Goal: Find specific page/section: Find specific page/section

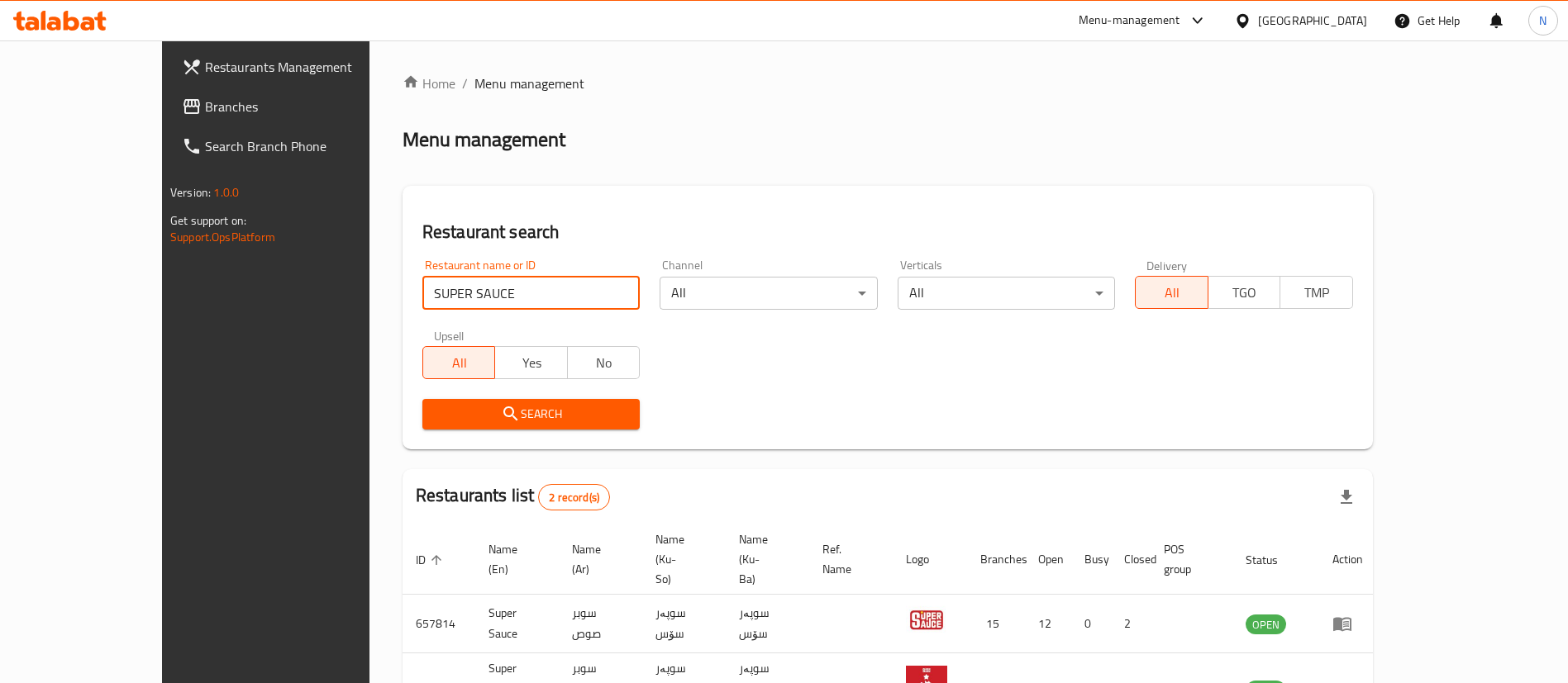
scroll to position [80, 0]
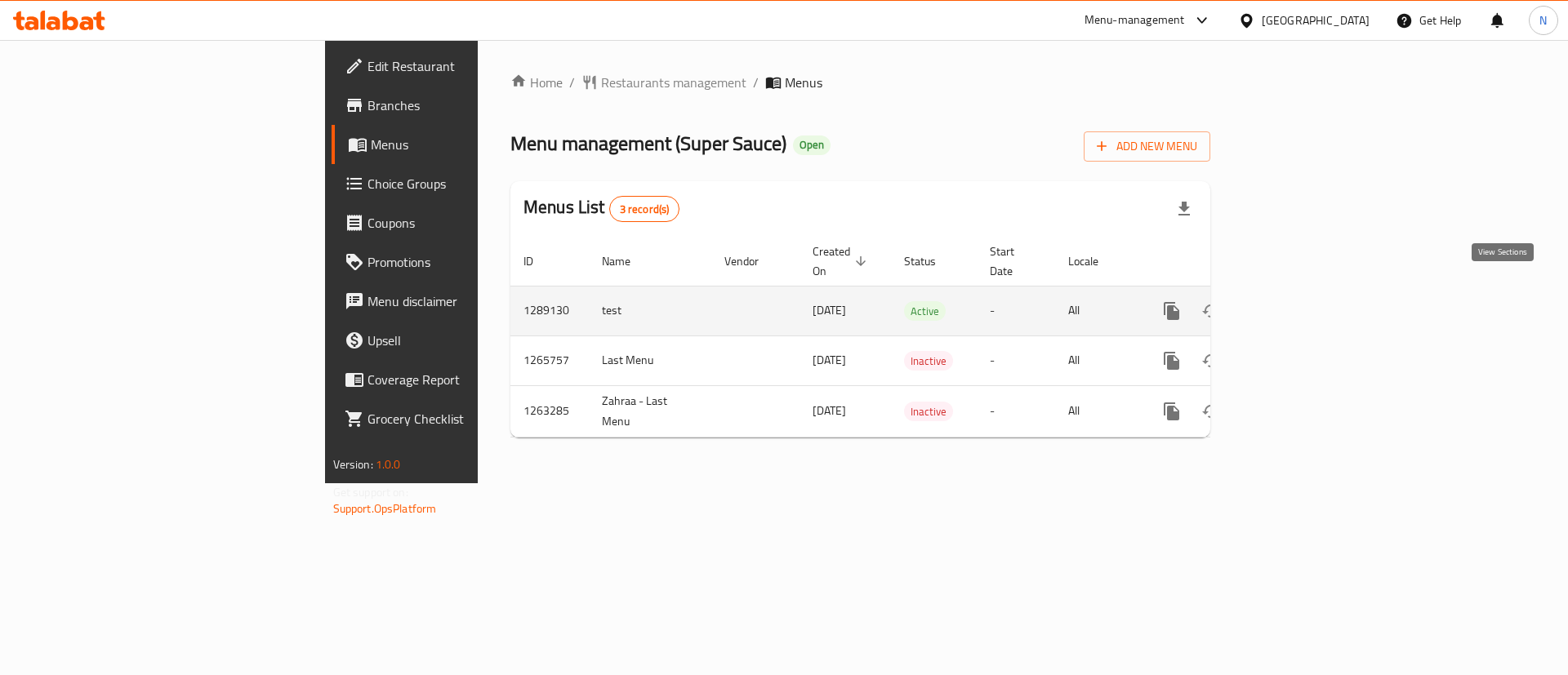
click at [1308, 307] on link "enhanced table" at bounding box center [1289, 310] width 39 height 39
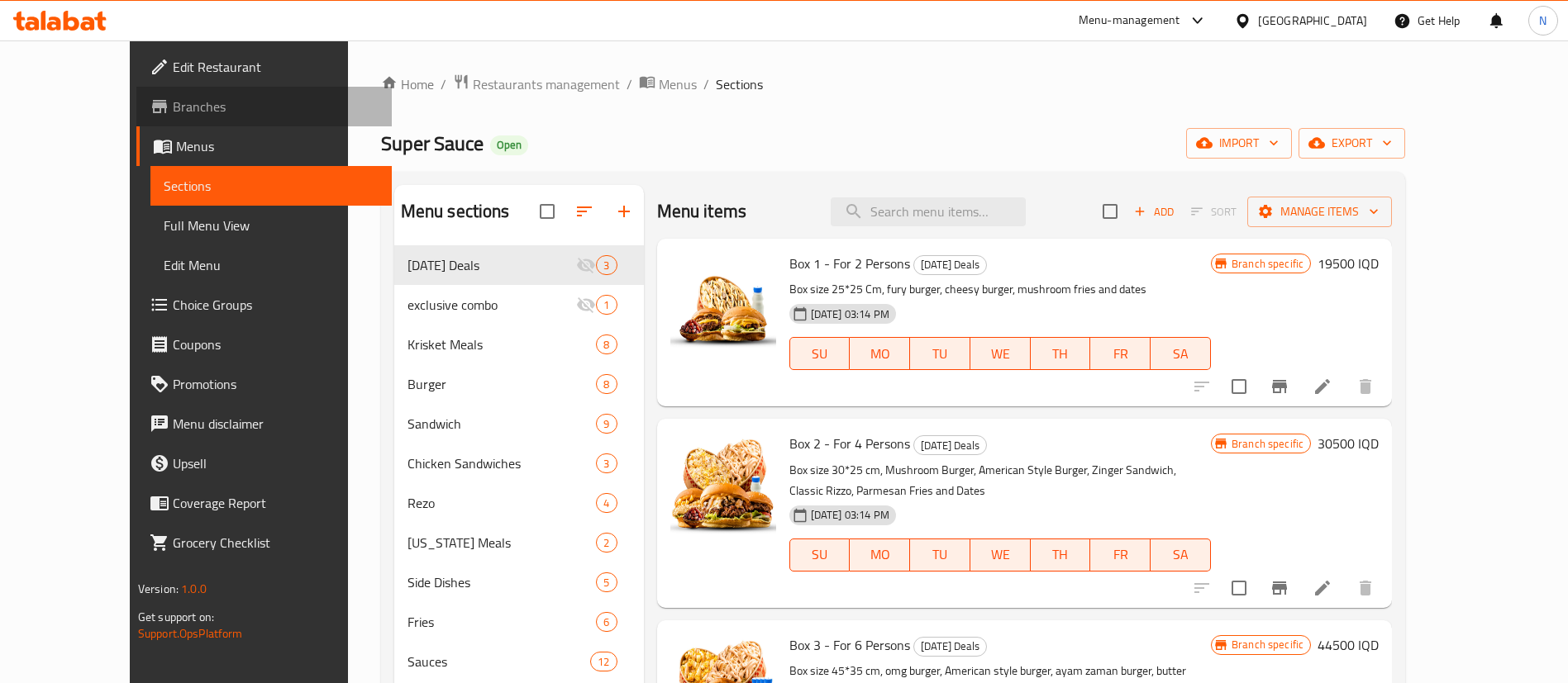
click at [150, 112] on span at bounding box center [161, 106] width 23 height 20
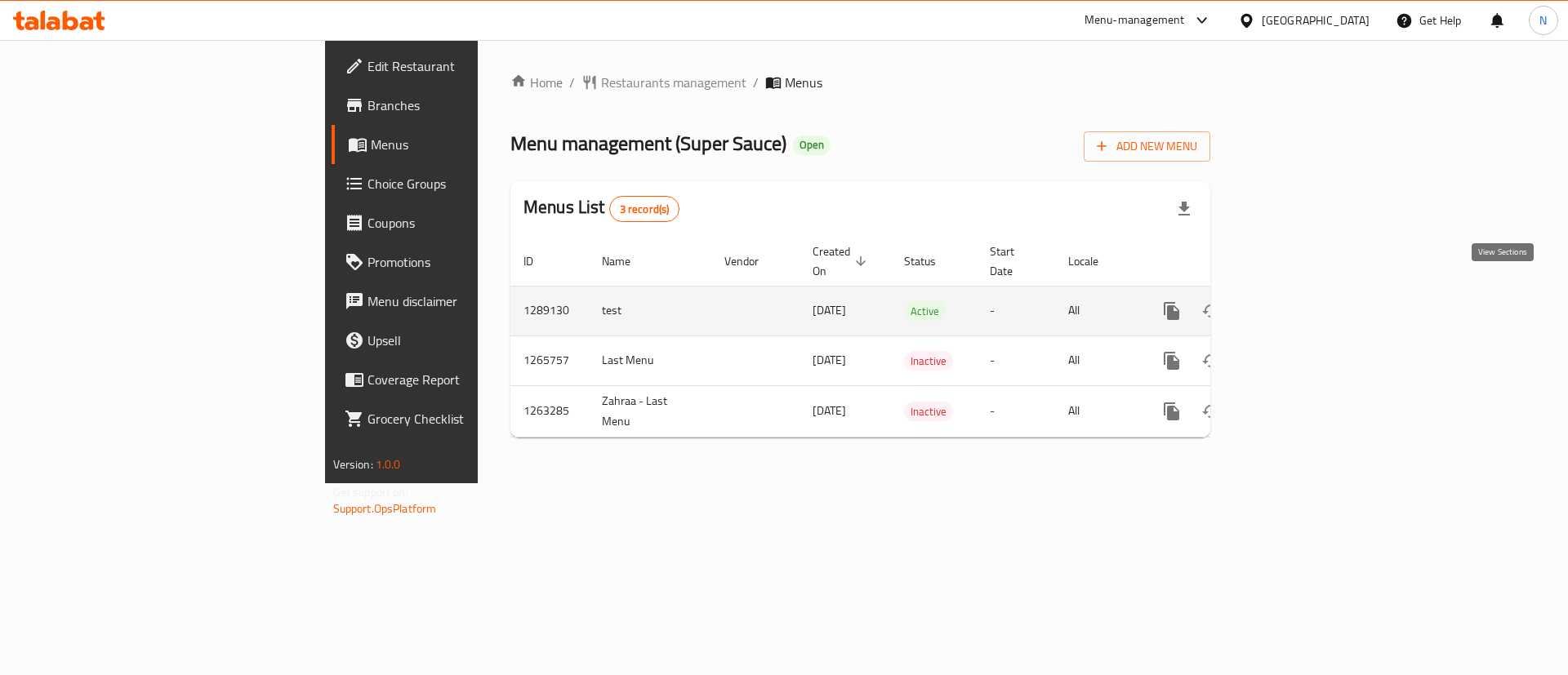
click at [1308, 302] on link "enhanced table" at bounding box center [1289, 310] width 39 height 39
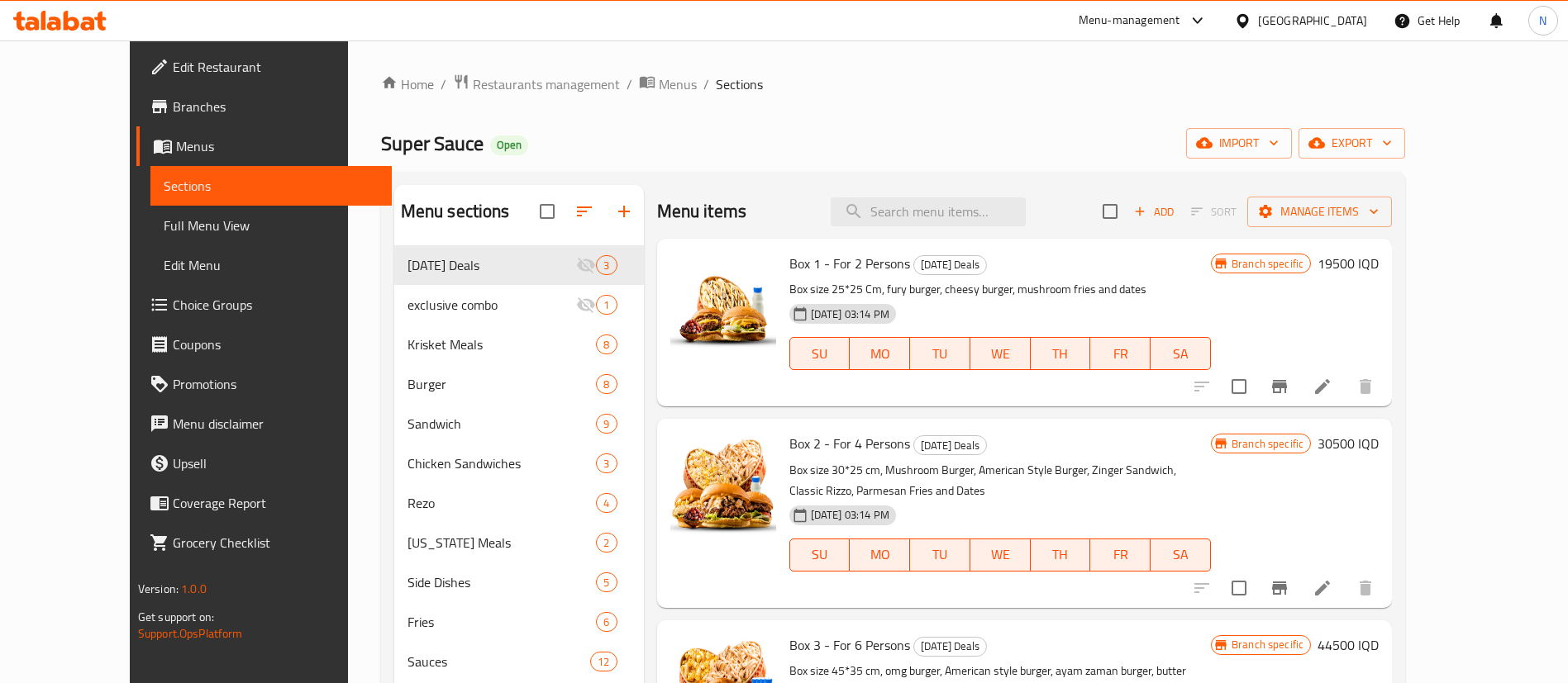
click at [1180, 13] on div "Menu-management" at bounding box center [1129, 21] width 102 height 20
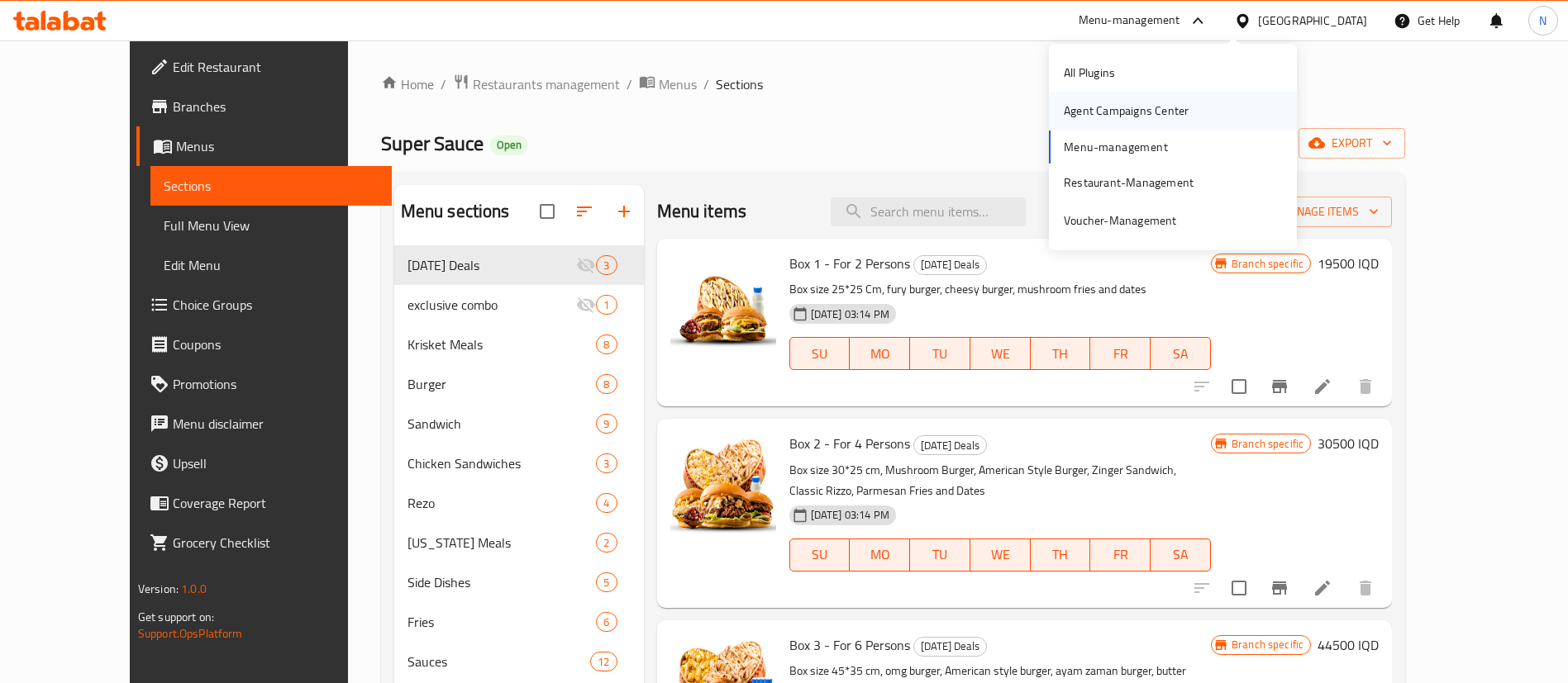
click at [1202, 106] on div "Agent Campaigns Center" at bounding box center [1173, 110] width 248 height 38
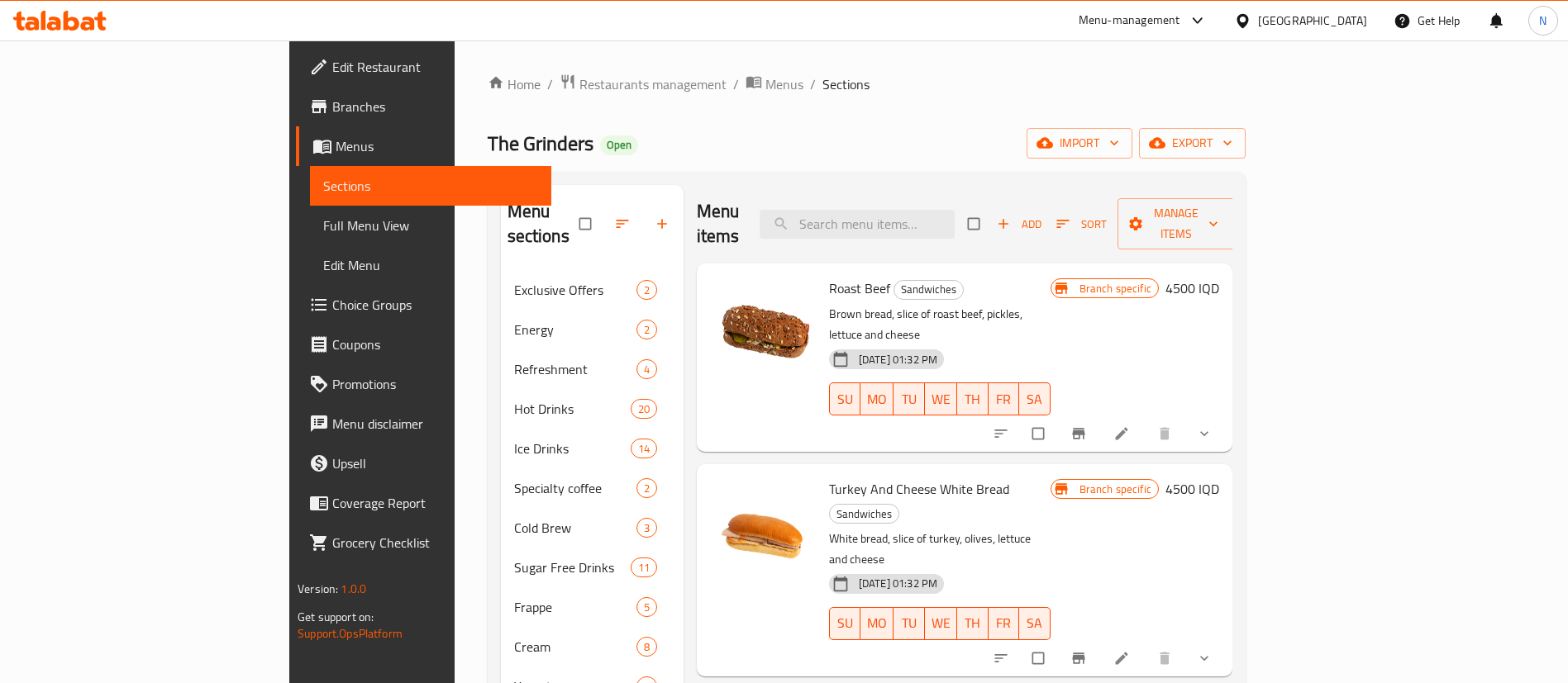
click at [455, 65] on div "Home / Restaurants management / Menus / Sections The Grinders Open import expor…" at bounding box center [866, 519] width 824 height 957
click at [580, 86] on span "Restaurants management" at bounding box center [653, 84] width 147 height 20
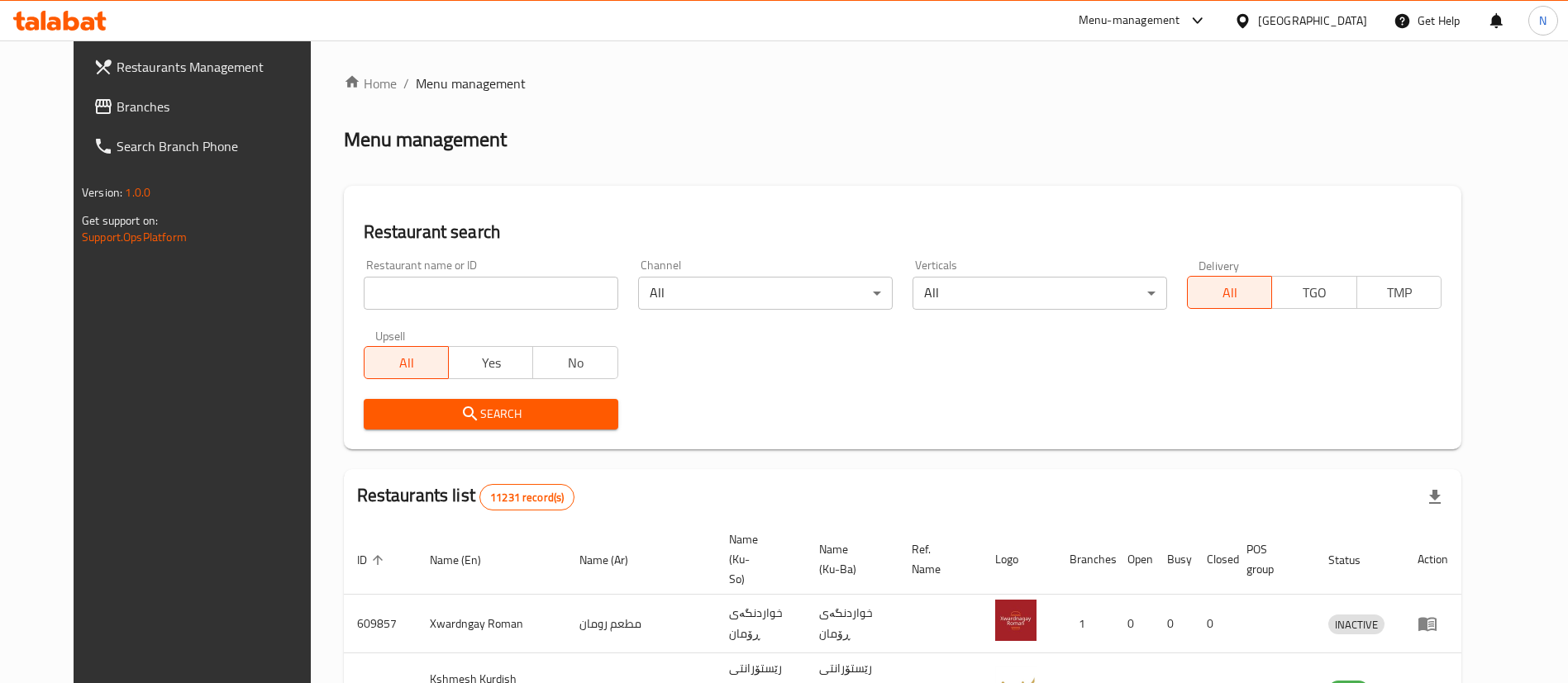
click at [476, 295] on div "Home / Menu management Menu management Restaurant search Restaurant name or ID …" at bounding box center [902, 635] width 1117 height 1125
click at [474, 293] on input "search" at bounding box center [491, 293] width 254 height 33
type input "super sauce"
click at [511, 411] on span "Search" at bounding box center [491, 414] width 228 height 20
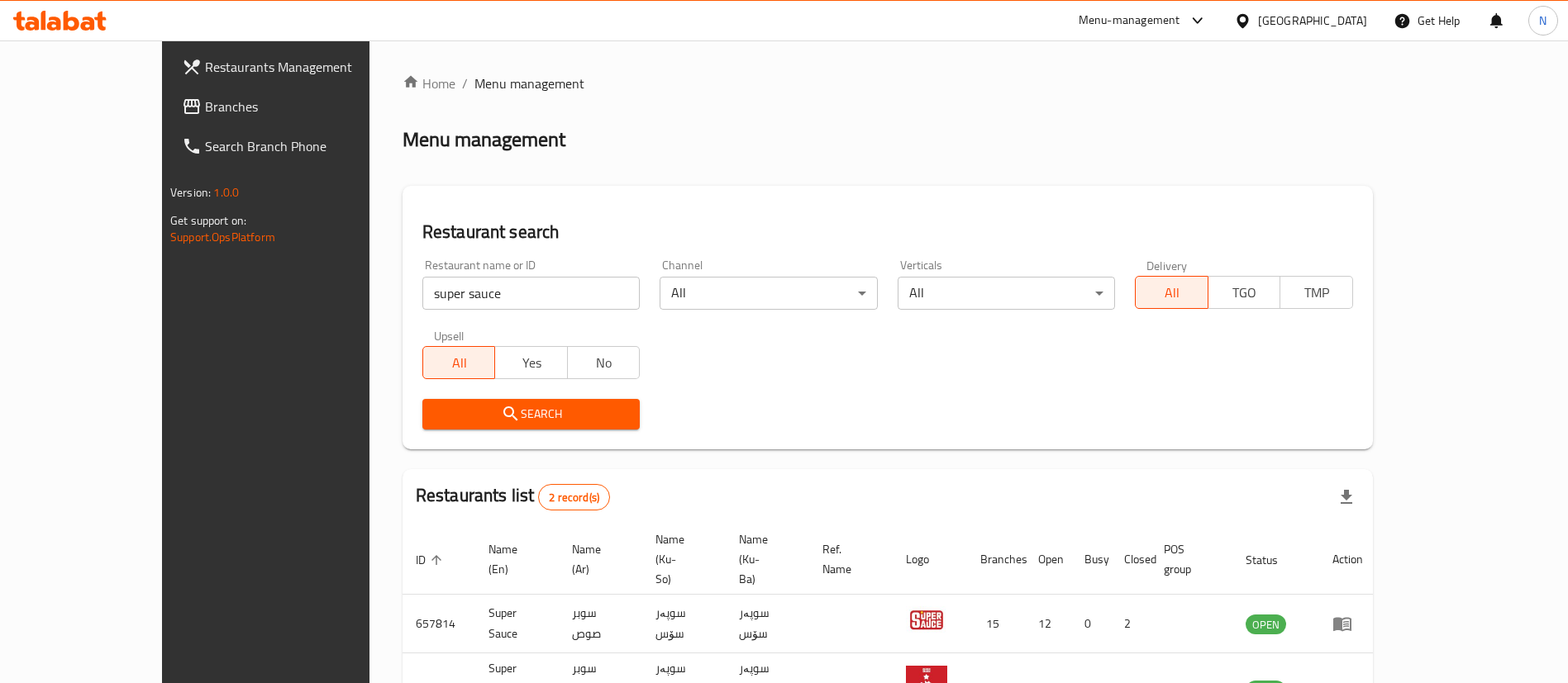
click at [1180, 27] on div "Menu-management" at bounding box center [1129, 21] width 102 height 20
click at [1212, 185] on div "Restaurant-Management" at bounding box center [1173, 182] width 248 height 38
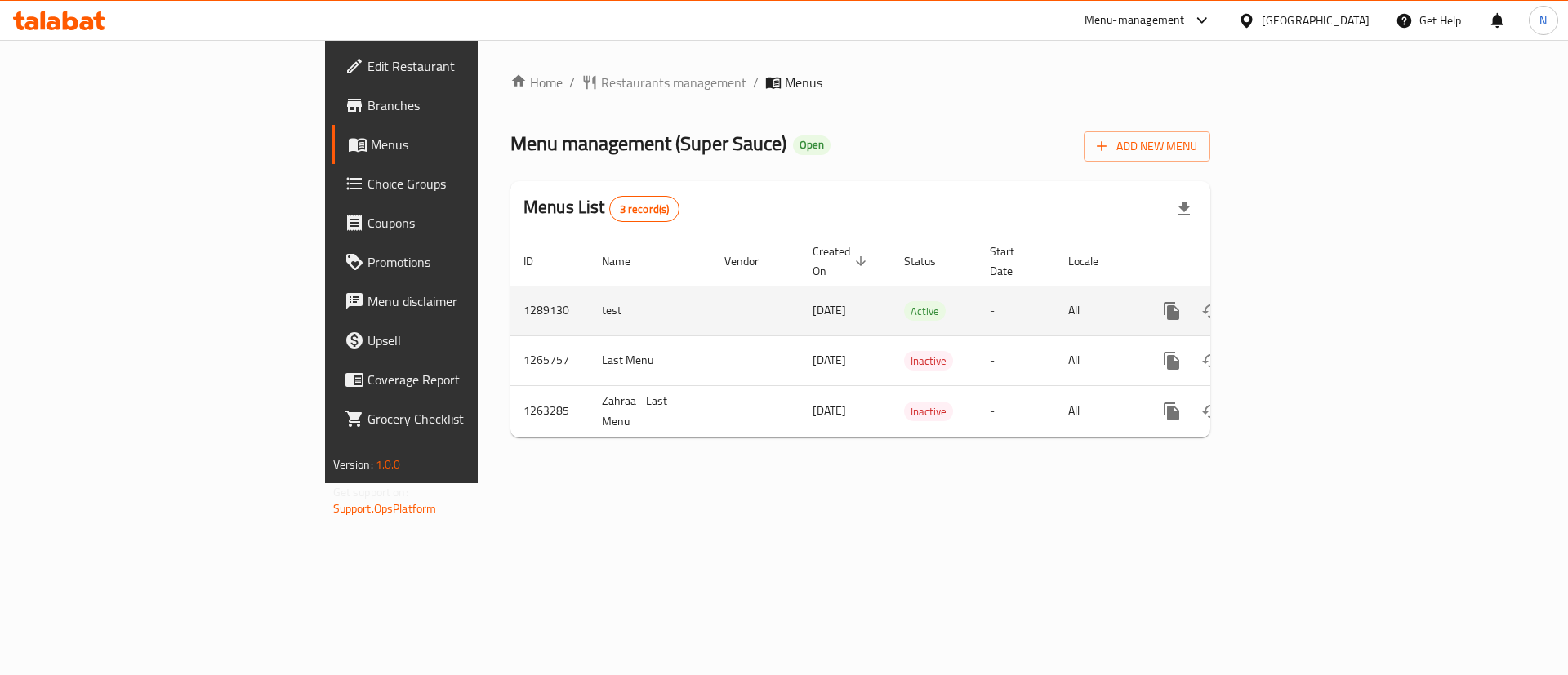
click at [1299, 301] on icon "enhanced table" at bounding box center [1289, 311] width 20 height 20
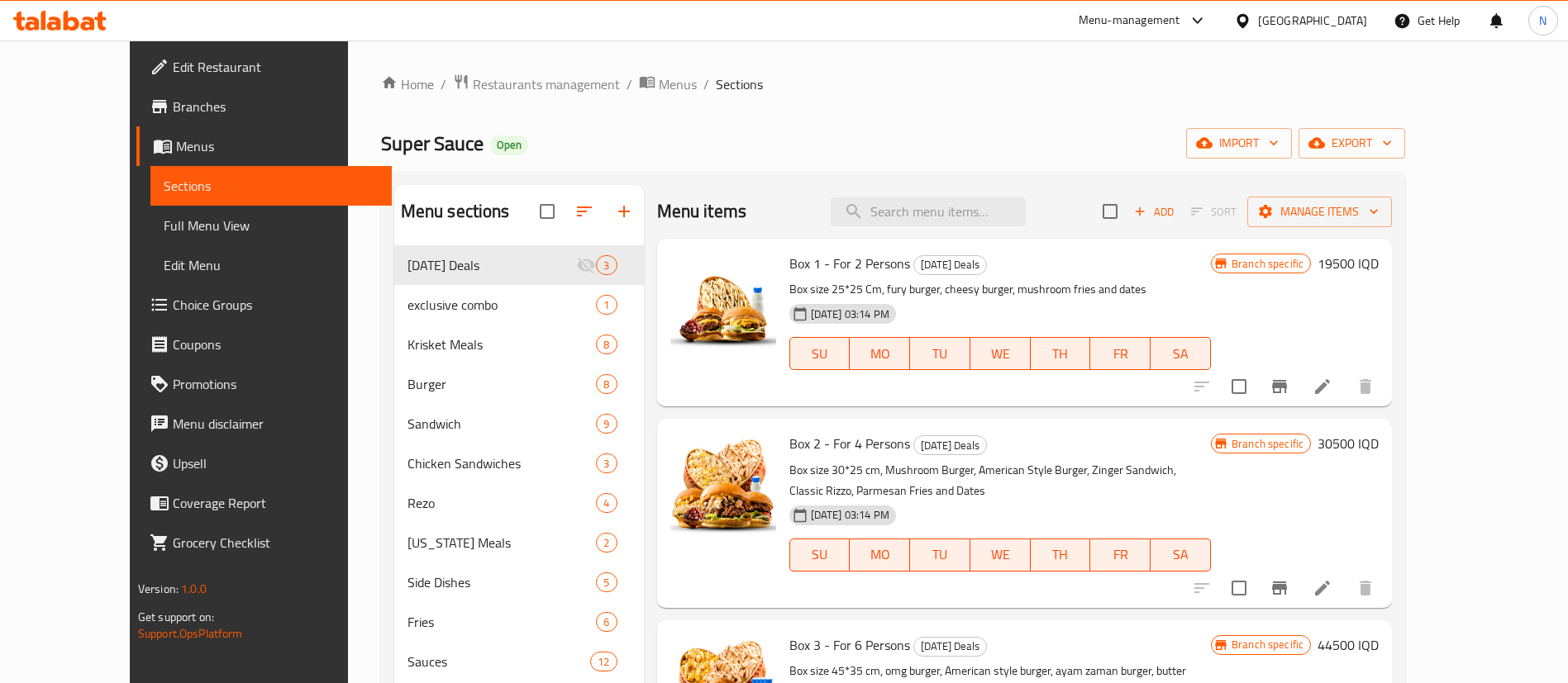
click at [173, 106] on span "Branches" at bounding box center [276, 106] width 206 height 20
